Goal: Navigation & Orientation: Find specific page/section

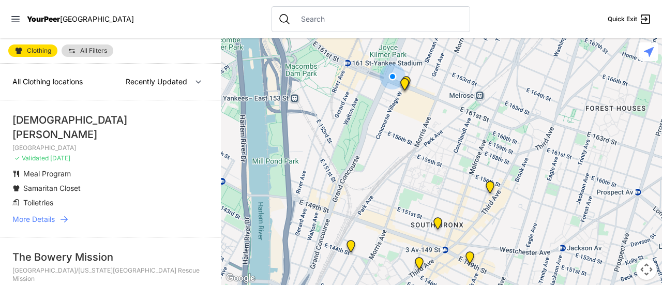
select select "nearby"
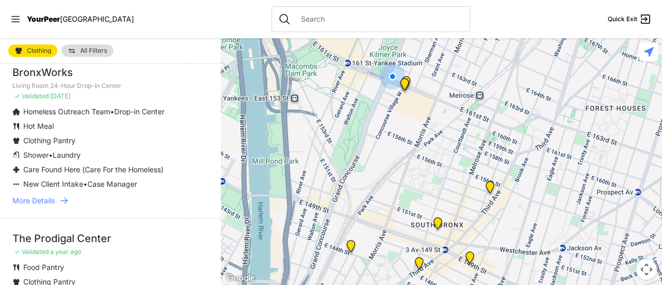
scroll to position [1788, 0]
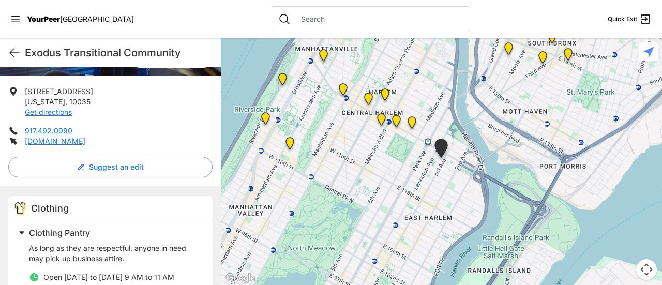
scroll to position [185, 0]
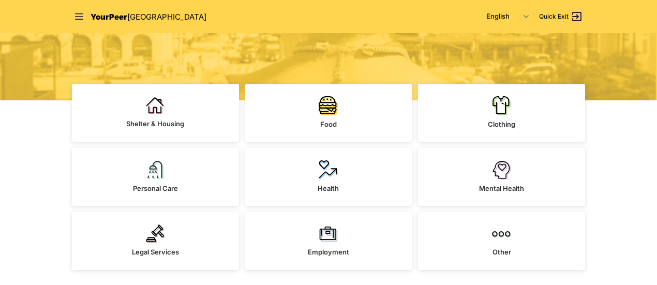
scroll to position [208, 0]
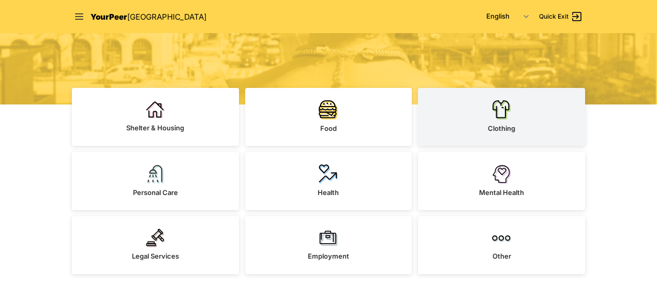
click at [484, 119] on link "Clothing" at bounding box center [501, 117] width 167 height 58
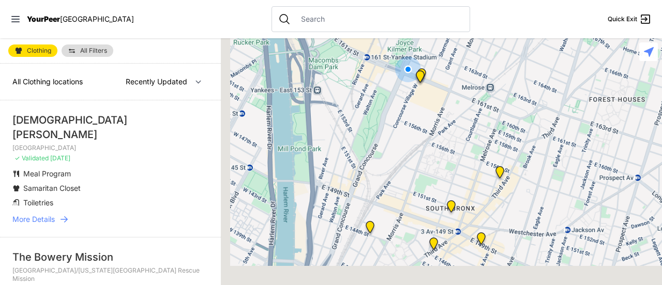
select select "nearby"
